Goal: Communication & Community: Answer question/provide support

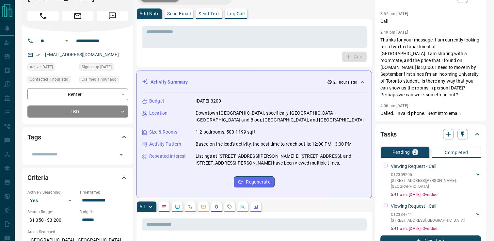
scroll to position [33, 0]
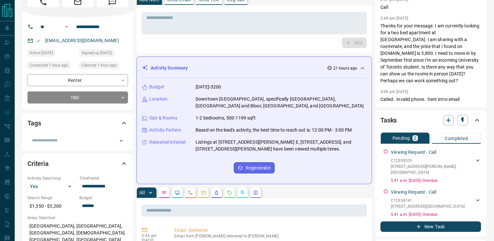
click at [214, 2] on p "Send Text" at bounding box center [209, -1] width 21 height 5
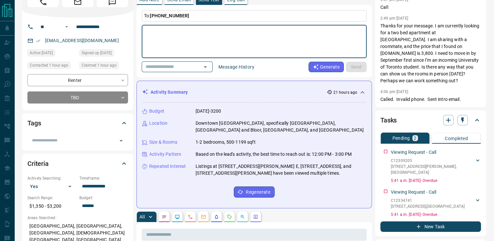
click at [179, 40] on textarea at bounding box center [254, 42] width 216 height 28
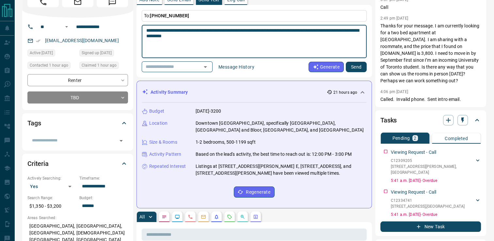
type textarea "**********"
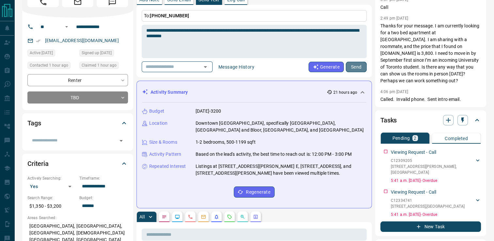
click at [353, 70] on button "Send" at bounding box center [356, 67] width 21 height 10
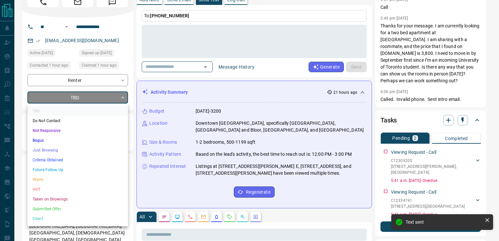
click at [44, 131] on li "Not Responsive" at bounding box center [77, 131] width 101 height 10
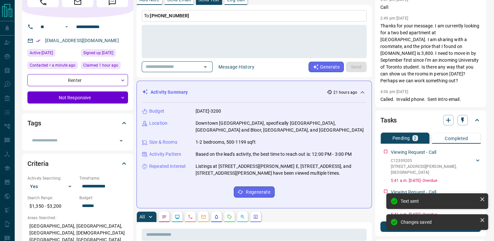
type input "*"
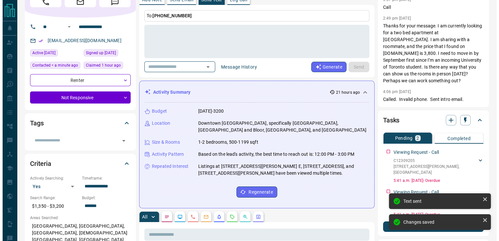
scroll to position [0, 0]
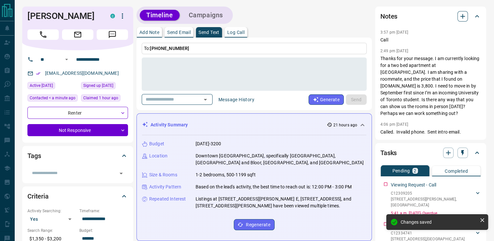
click at [460, 17] on icon "button" at bounding box center [463, 16] width 8 height 8
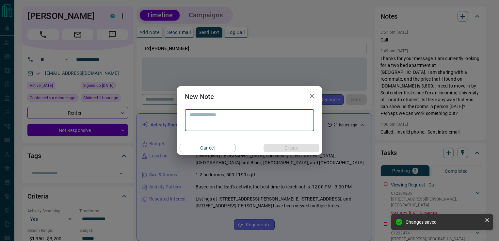
click at [219, 116] on textarea at bounding box center [249, 120] width 120 height 17
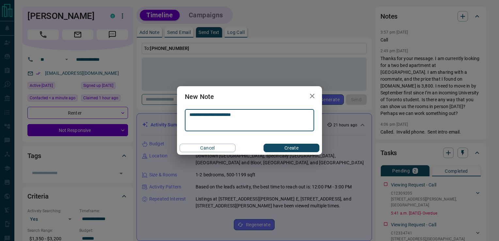
type textarea "**********"
click at [298, 152] on button "Create" at bounding box center [292, 148] width 56 height 8
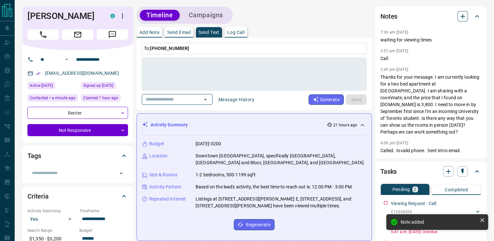
click at [464, 21] on button "button" at bounding box center [462, 16] width 10 height 10
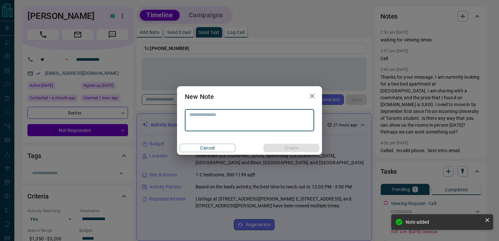
click at [463, 18] on div "New Note * ​ Cancel Create" at bounding box center [249, 120] width 499 height 241
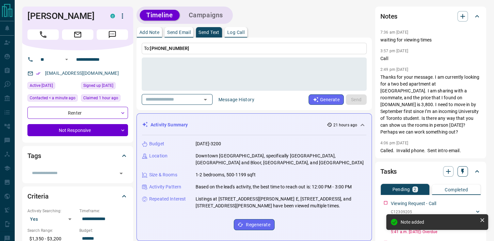
click at [462, 168] on icon "button" at bounding box center [462, 171] width 7 height 7
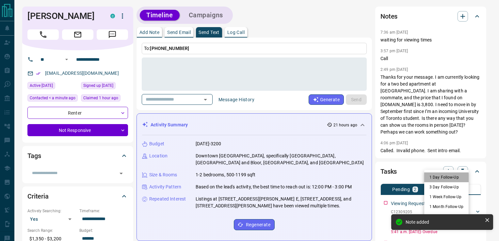
drag, startPoint x: 434, startPoint y: 178, endPoint x: 428, endPoint y: 169, distance: 10.7
click at [433, 178] on li "1 Day Follow-Up" at bounding box center [446, 177] width 44 height 10
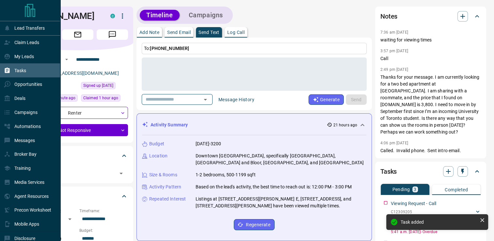
click at [19, 67] on div "Tasks" at bounding box center [15, 70] width 22 height 11
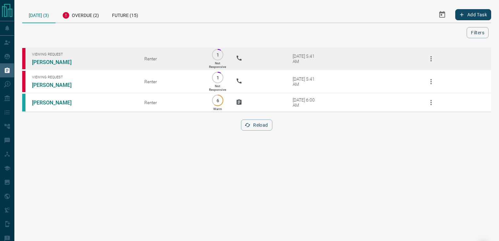
click at [430, 57] on icon "button" at bounding box center [431, 59] width 8 height 8
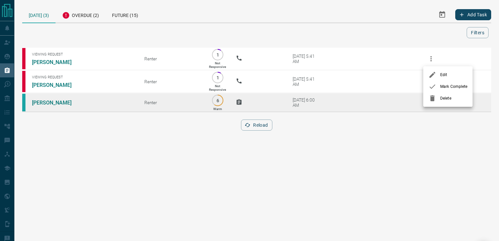
drag, startPoint x: 430, startPoint y: 97, endPoint x: 430, endPoint y: 84, distance: 13.1
click at [430, 95] on icon at bounding box center [432, 98] width 8 height 8
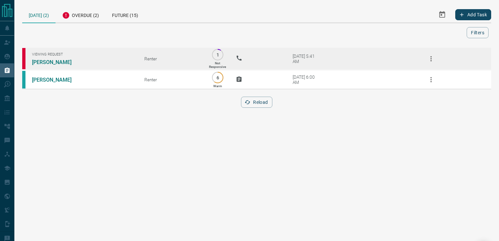
click at [432, 60] on icon "button" at bounding box center [431, 59] width 8 height 8
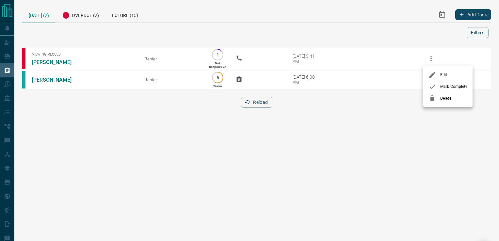
drag, startPoint x: 435, startPoint y: 101, endPoint x: 353, endPoint y: 71, distance: 87.4
click at [434, 100] on icon at bounding box center [432, 98] width 8 height 8
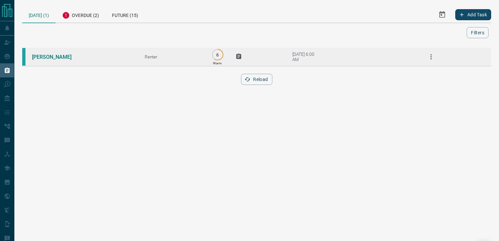
click at [45, 59] on td "[PERSON_NAME]" at bounding box center [78, 56] width 113 height 19
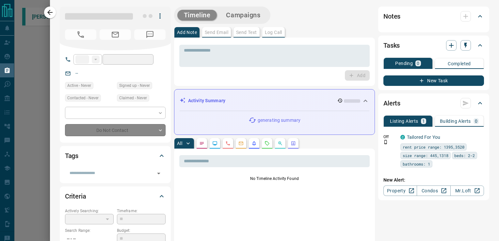
type input "**"
type input "**********"
type input "*"
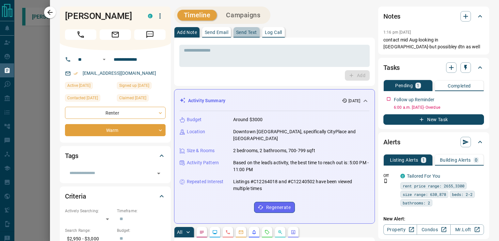
click at [252, 32] on p "Send Text" at bounding box center [246, 32] width 21 height 5
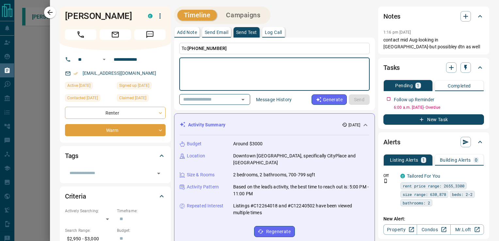
click at [205, 74] on textarea at bounding box center [274, 74] width 181 height 28
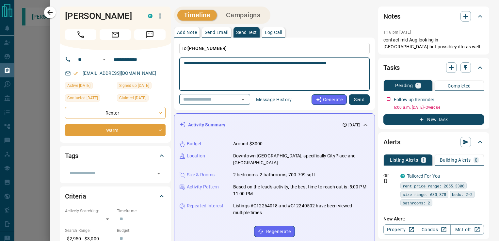
type textarea "**********"
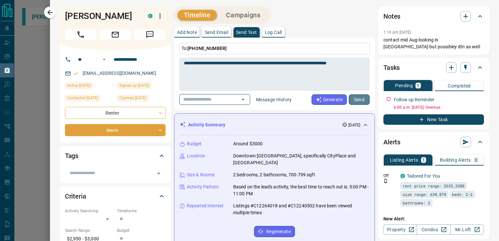
click at [350, 102] on button "Send" at bounding box center [359, 99] width 21 height 10
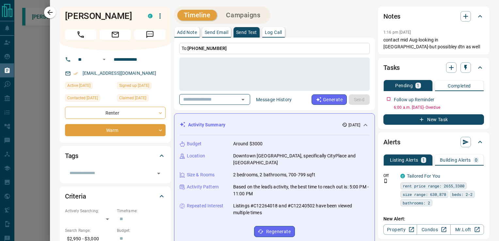
click at [51, 11] on icon "button" at bounding box center [50, 12] width 8 height 8
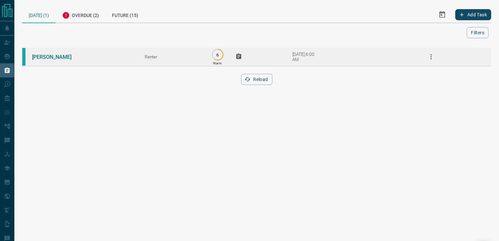
click at [428, 57] on icon "button" at bounding box center [431, 57] width 8 height 8
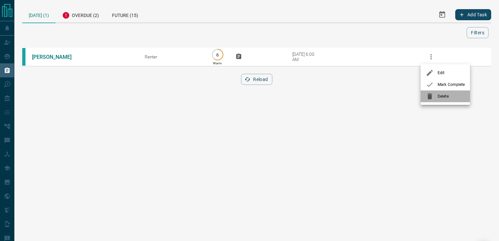
click at [431, 96] on icon at bounding box center [429, 96] width 5 height 6
